Goal: Transaction & Acquisition: Purchase product/service

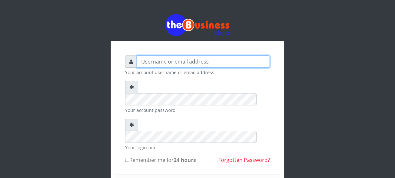
type input "Nacybaby"
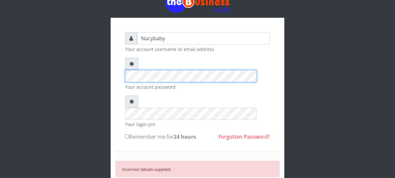
scroll to position [16, 0]
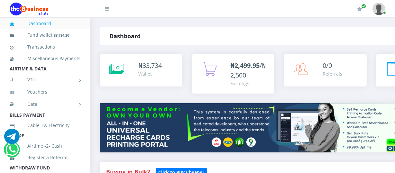
scroll to position [151, 0]
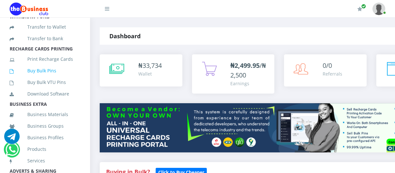
click at [48, 77] on link "Buy Bulk Pins" at bounding box center [45, 70] width 71 height 15
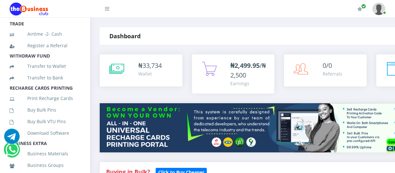
scroll to position [113, 0]
click at [52, 116] on link "Buy Bulk Pins" at bounding box center [45, 109] width 71 height 15
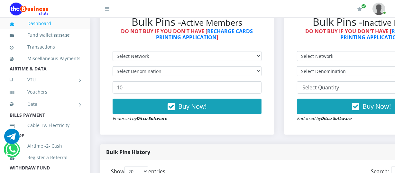
scroll to position [202, 0]
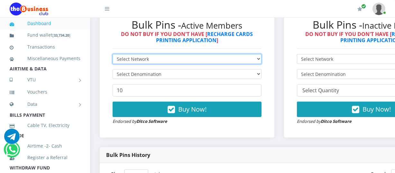
click at [261, 58] on select "Select Network MTN Globacom 9Mobile Airtel" at bounding box center [187, 59] width 149 height 10
select select "MTN"
click at [113, 55] on select "Select Network MTN Globacom 9Mobile Airtel" at bounding box center [187, 59] width 149 height 10
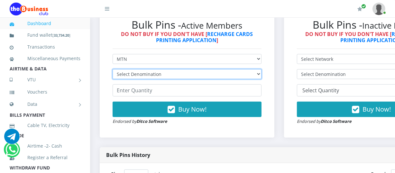
click at [261, 76] on select "Select Denomination MTN NGN100 - ₦96.94 MTN NGN200 - ₦193.88 MTN NGN400 - ₦387.…" at bounding box center [187, 74] width 149 height 10
select select "484.7-500"
click at [113, 70] on select "Select Denomination MTN NGN100 - ₦96.94 MTN NGN200 - ₦193.88 MTN NGN400 - ₦387.…" at bounding box center [187, 74] width 149 height 10
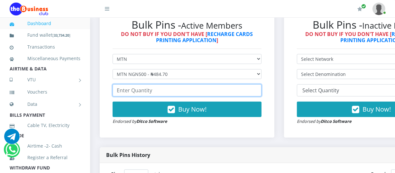
click at [116, 90] on input "number" at bounding box center [187, 90] width 149 height 12
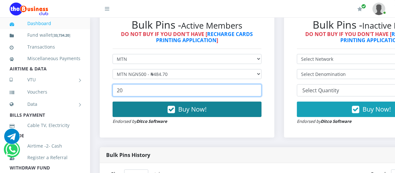
type input "20"
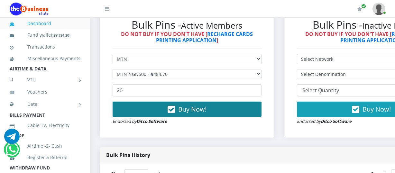
click at [168, 109] on button "Buy Now!" at bounding box center [187, 109] width 149 height 15
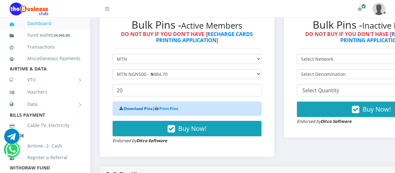
click at [138, 108] on link "Download Pins" at bounding box center [138, 108] width 29 height 5
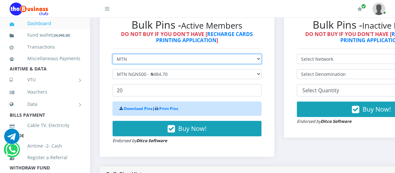
click at [261, 60] on select "Select Network MTN Globacom 9Mobile Airtel" at bounding box center [187, 59] width 149 height 10
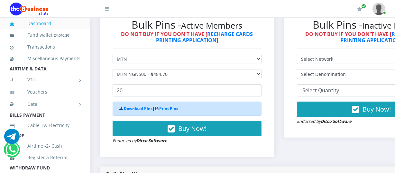
click at [258, 115] on div "Download Pins | Print Pins" at bounding box center [187, 109] width 149 height 14
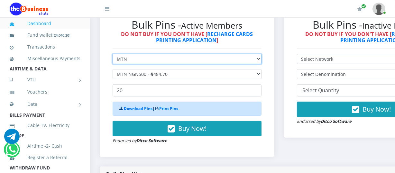
click at [261, 61] on select "Select Network MTN Globacom 9Mobile Airtel" at bounding box center [187, 59] width 149 height 10
select select "Airtel"
click at [113, 55] on select "Select Network MTN Globacom 9Mobile Airtel" at bounding box center [187, 59] width 149 height 10
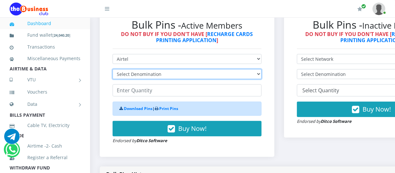
click at [261, 74] on select "Select Denomination Airtel NGN100 - ₦96.36 Airtel NGN200 - ₦192.72 Airtel NGN50…" at bounding box center [187, 74] width 149 height 10
select select "481.8-500"
click at [113, 70] on select "Select Denomination Airtel NGN100 - ₦96.36 Airtel NGN200 - ₦192.72 Airtel NGN50…" at bounding box center [187, 74] width 149 height 10
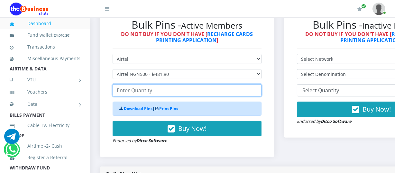
click at [118, 91] on input "number" at bounding box center [187, 90] width 149 height 12
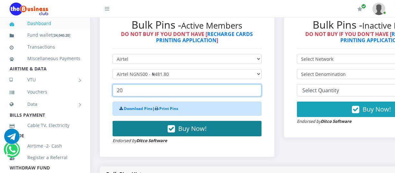
type input "20"
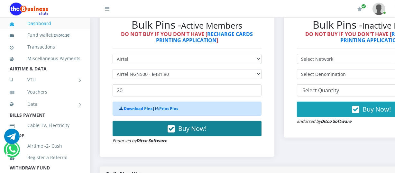
click at [186, 128] on span "Buy Now!" at bounding box center [192, 128] width 28 height 9
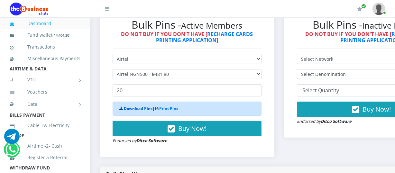
click at [139, 108] on link "Download Pins" at bounding box center [138, 108] width 29 height 5
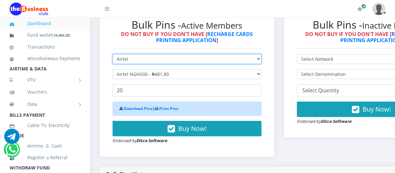
click at [261, 59] on select "Select Network MTN Globacom 9Mobile Airtel" at bounding box center [187, 59] width 149 height 10
select select "Glo"
click at [113, 55] on select "Select Network MTN Globacom 9Mobile Airtel" at bounding box center [187, 59] width 149 height 10
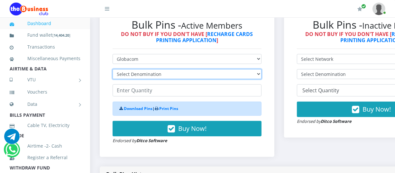
click at [261, 75] on select "Select Denomination Glo NGN100 - ₦96.45 Glo NGN200 - ₦192.90 Glo NGN500 - ₦482.…" at bounding box center [187, 74] width 149 height 10
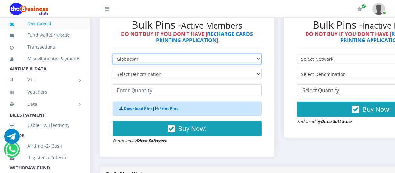
click at [261, 59] on select "Select Network MTN Globacom 9Mobile Airtel" at bounding box center [187, 59] width 149 height 10
select select "Airtel"
click at [113, 55] on select "Select Network MTN Globacom 9Mobile Airtel" at bounding box center [187, 59] width 149 height 10
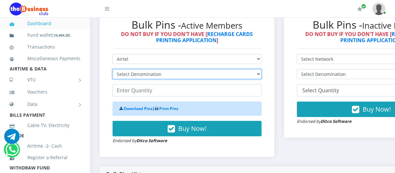
click at [261, 74] on select "Select Denomination Airtel NGN100 - ₦96.36 Airtel NGN200 - ₦192.72 Airtel NGN50…" at bounding box center [187, 74] width 149 height 10
select select "96.36-100"
click at [113, 70] on select "Select Denomination Airtel NGN100 - ₦96.36 Airtel NGN200 - ₦192.72 Airtel NGN50…" at bounding box center [187, 74] width 149 height 10
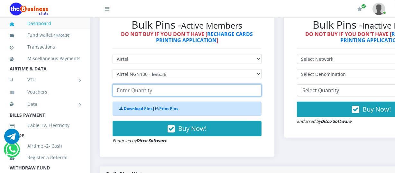
click at [118, 91] on input "number" at bounding box center [187, 90] width 149 height 12
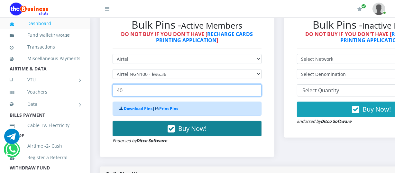
type input "40"
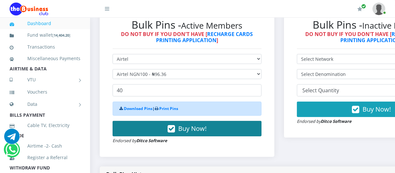
click at [180, 131] on span "Buy Now!" at bounding box center [192, 128] width 28 height 9
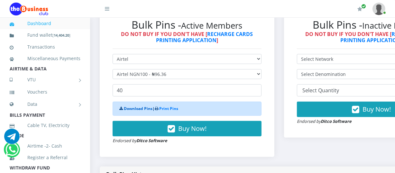
click at [128, 110] on link "Download Pins" at bounding box center [138, 108] width 29 height 5
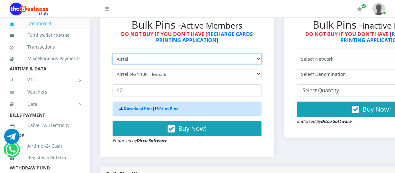
click at [261, 60] on select "Select Network MTN Globacom 9Mobile Airtel" at bounding box center [187, 59] width 149 height 10
select select "MTN"
click at [113, 55] on select "Select Network MTN Globacom 9Mobile Airtel" at bounding box center [187, 59] width 149 height 10
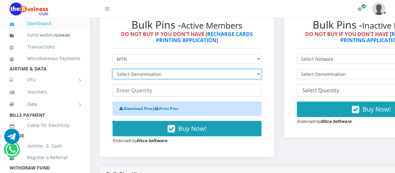
click at [261, 75] on select "Select Denomination MTN NGN100 - ₦96.94 MTN NGN200 - ₦193.88 MTN NGN400 - ₦387.…" at bounding box center [187, 74] width 149 height 10
select select "193.88-200"
click at [113, 70] on select "Select Denomination MTN NGN100 - ₦96.94 MTN NGN200 - ₦193.88 MTN NGN400 - ₦387.…" at bounding box center [187, 74] width 149 height 10
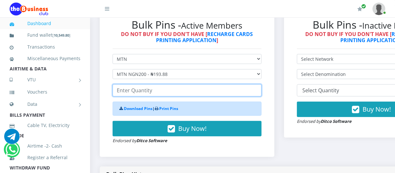
click at [117, 91] on input "number" at bounding box center [187, 90] width 149 height 12
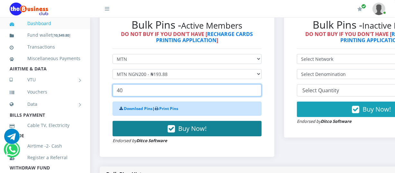
type input "40"
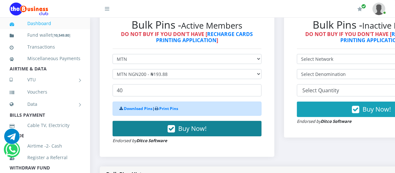
click at [189, 128] on span "Buy Now!" at bounding box center [192, 128] width 28 height 9
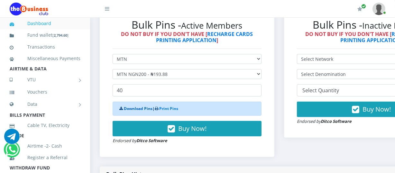
click at [145, 107] on link "Download Pins" at bounding box center [138, 108] width 29 height 5
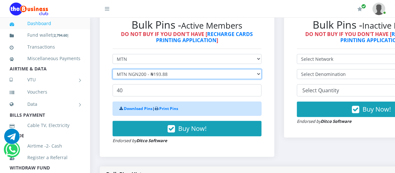
click at [261, 75] on select "Select Denomination MTN NGN100 - ₦96.94 MTN NGN200 - ₦193.88 MTN NGN400 - ₦387.…" at bounding box center [187, 74] width 149 height 10
select select "96.94-100"
click at [113, 70] on select "Select Denomination MTN NGN100 - ₦96.94 MTN NGN200 - ₦193.88 MTN NGN400 - ₦387.…" at bounding box center [187, 74] width 149 height 10
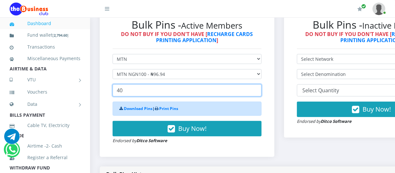
click at [124, 92] on input "40" at bounding box center [187, 90] width 149 height 12
type input "4"
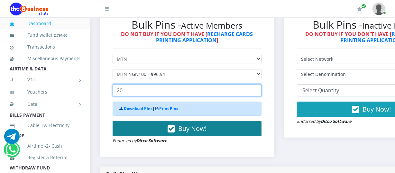
type input "20"
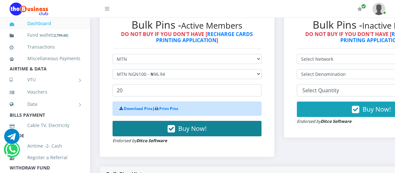
click at [166, 126] on button "Buy Now!" at bounding box center [187, 128] width 149 height 15
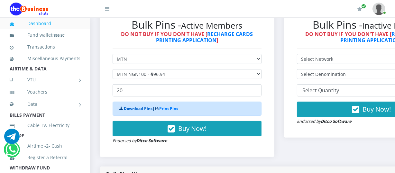
click at [141, 111] on link "Download Pins" at bounding box center [138, 108] width 29 height 5
click at [77, 24] on li "Dashboard" at bounding box center [45, 24] width 90 height 12
drag, startPoint x: 76, startPoint y: 24, endPoint x: 72, endPoint y: 33, distance: 10.1
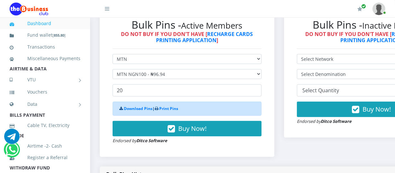
click at [80, 50] on li "Transactions" at bounding box center [45, 47] width 90 height 12
click at [54, 22] on link "Dashboard" at bounding box center [45, 23] width 71 height 15
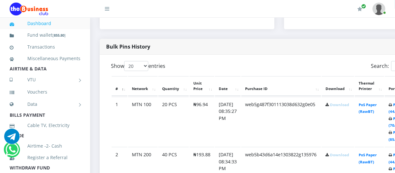
scroll to position [386, 0]
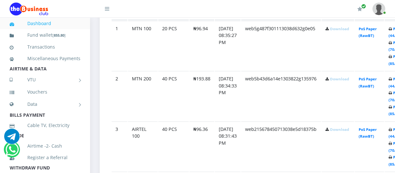
click at [344, 29] on link "Download" at bounding box center [339, 28] width 19 height 5
click at [259, 0] on div "My Profile Settings Logout" at bounding box center [253, 9] width 263 height 18
click at [344, 77] on link "Download" at bounding box center [339, 79] width 19 height 5
click at [269, 53] on td "web5g487f301113038d632g0e05" at bounding box center [281, 46] width 80 height 50
click at [329, 31] on icon at bounding box center [327, 29] width 4 height 4
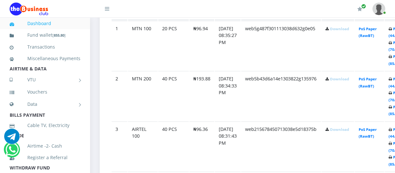
click at [339, 129] on link "Download" at bounding box center [339, 129] width 19 height 5
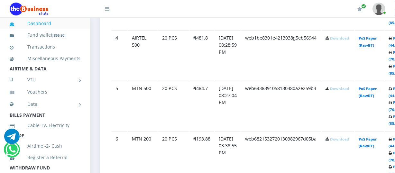
scroll to position [530, 0]
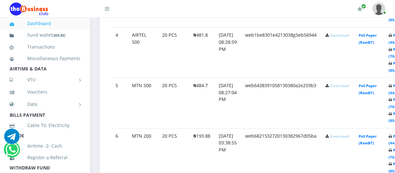
click at [346, 35] on link "Download" at bounding box center [339, 35] width 19 height 5
click at [346, 84] on link "Download" at bounding box center [339, 85] width 19 height 5
